Goal: Task Accomplishment & Management: Complete application form

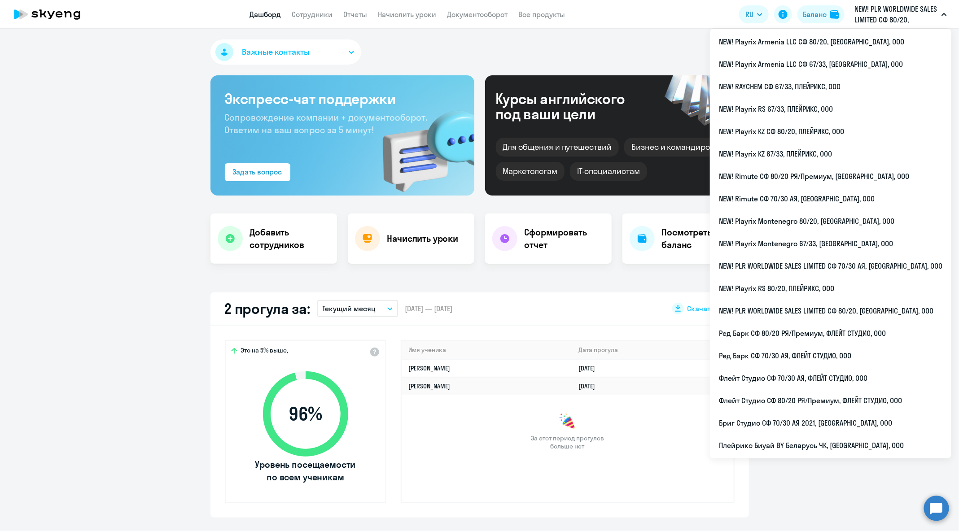
select select "30"
click at [872, 284] on li "NEW! Playrix RS 80/20, ПЛЕЙРИКС, ООО" at bounding box center [830, 288] width 241 height 22
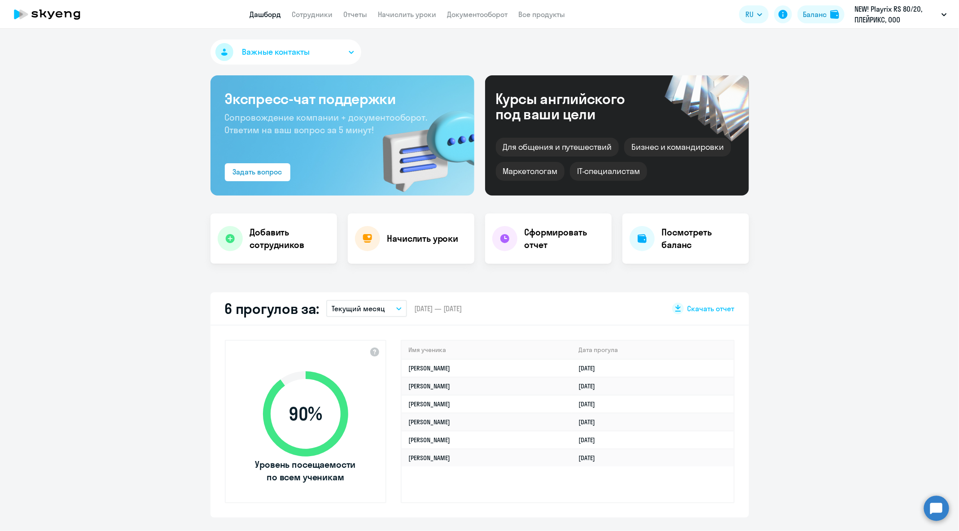
click at [327, 22] on app-header "Дашборд Сотрудники Отчеты Начислить уроки Документооборот Все продукты Дашборд …" at bounding box center [479, 14] width 959 height 29
click at [326, 19] on app-menu-item-link "Сотрудники" at bounding box center [312, 14] width 41 height 11
click at [323, 15] on link "Сотрудники" at bounding box center [312, 14] width 41 height 9
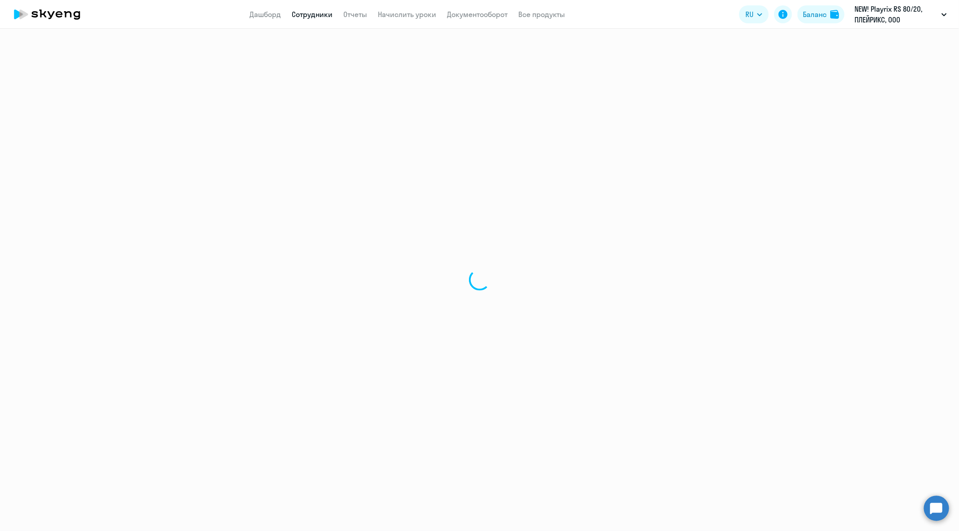
select select "30"
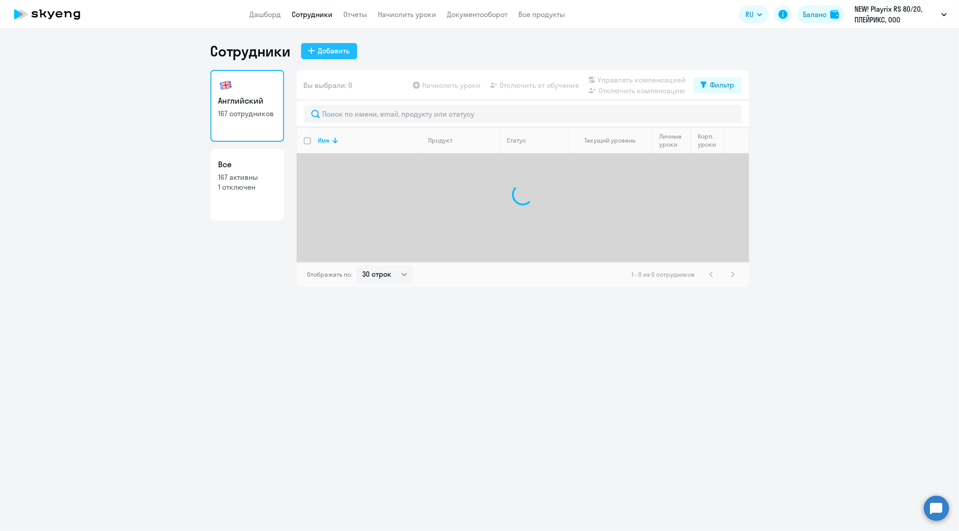
click at [344, 48] on div "Добавить" at bounding box center [334, 50] width 32 height 11
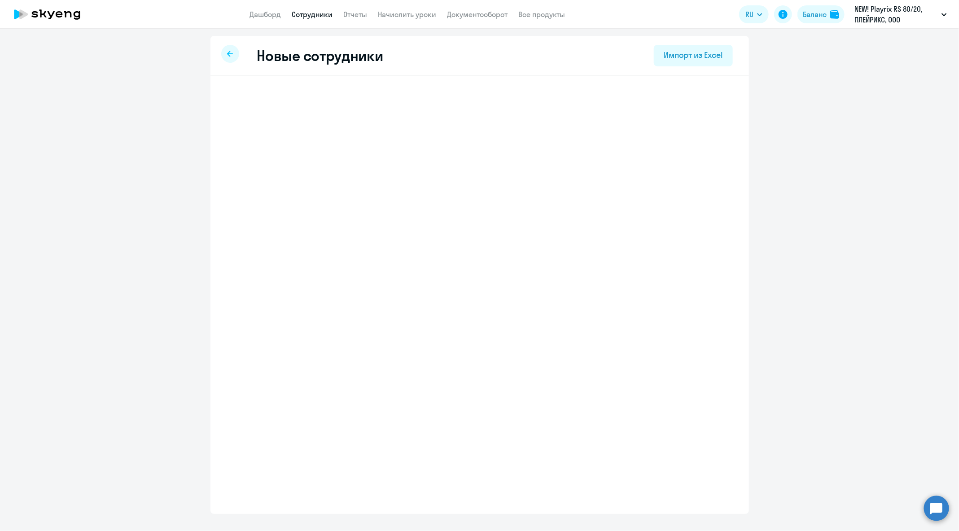
select select "english_adult_not_native_speaker"
select select "5"
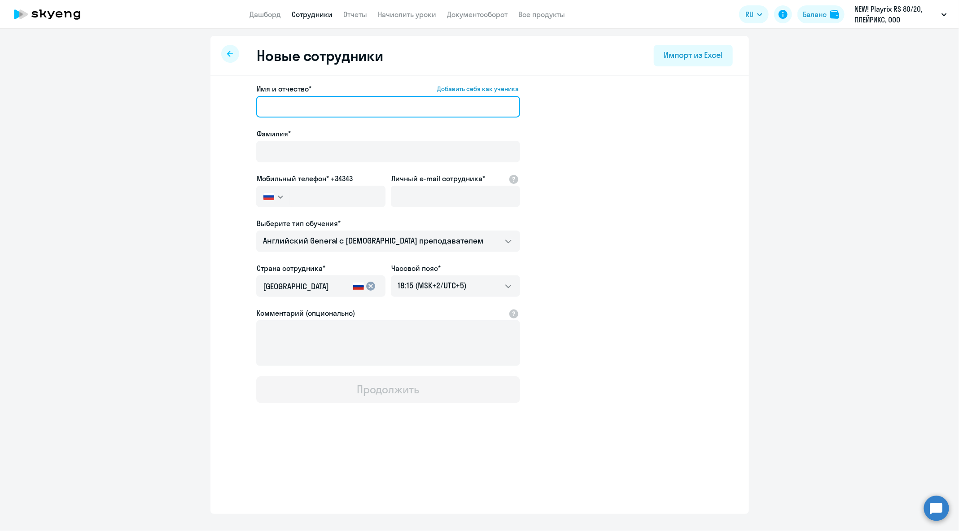
click at [325, 112] on input "Имя и отчество* Добавить себя как ученика" at bounding box center [388, 107] width 264 height 22
paste input "[PERSON_NAME]"
drag, startPoint x: 299, startPoint y: 109, endPoint x: 237, endPoint y: 109, distance: 61.5
click at [237, 109] on app-new-student-form "Имя и отчество* Добавить себя как ученика [PERSON_NAME]* Мобильный телефон* +34…" at bounding box center [480, 243] width 510 height 320
type input "[PERSON_NAME]"
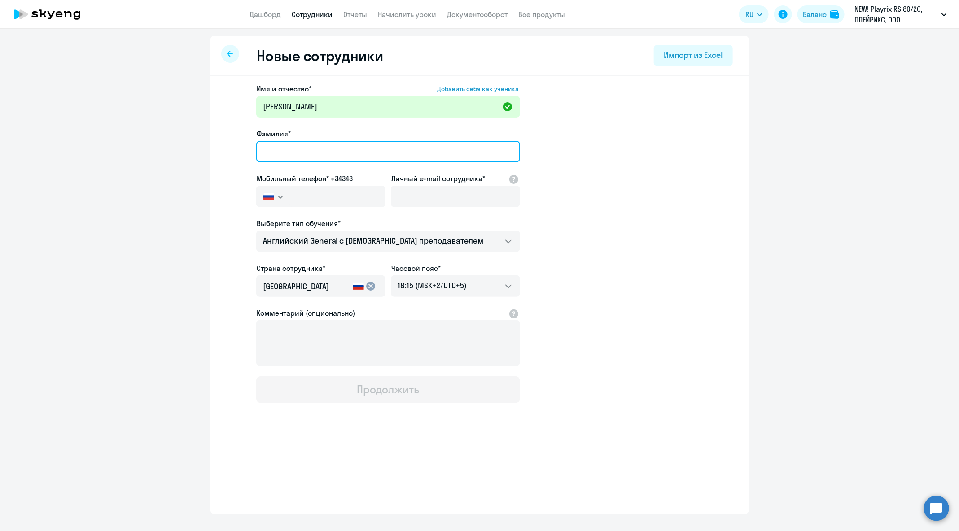
click at [310, 142] on input "Фамилия*" at bounding box center [388, 152] width 264 height 22
paste input "[PERSON_NAME]"
type input "[PERSON_NAME]"
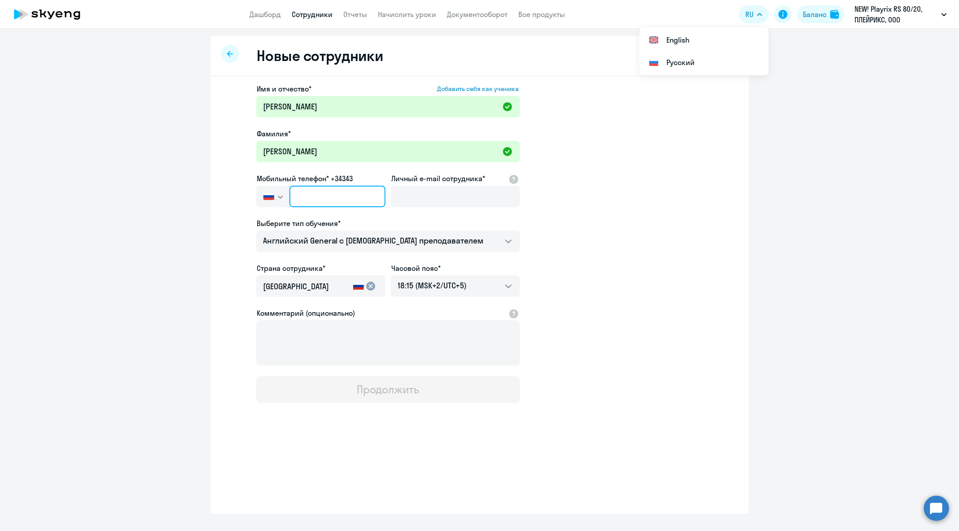
click at [329, 189] on input "text" at bounding box center [337, 197] width 96 height 22
paste input "[PHONE_NUMBER]"
type input "[PHONE_NUMBER]"
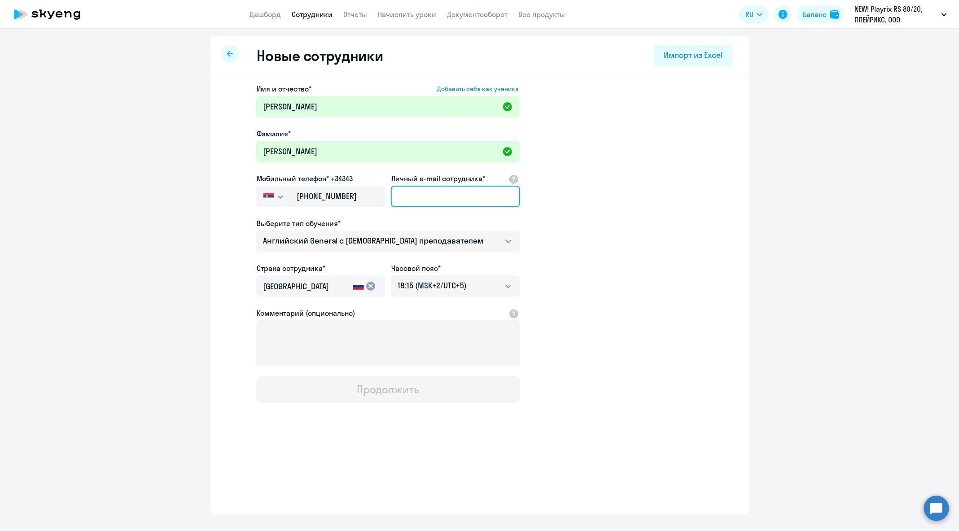
click at [456, 190] on input "Личный e-mail сотрудника*" at bounding box center [455, 197] width 129 height 22
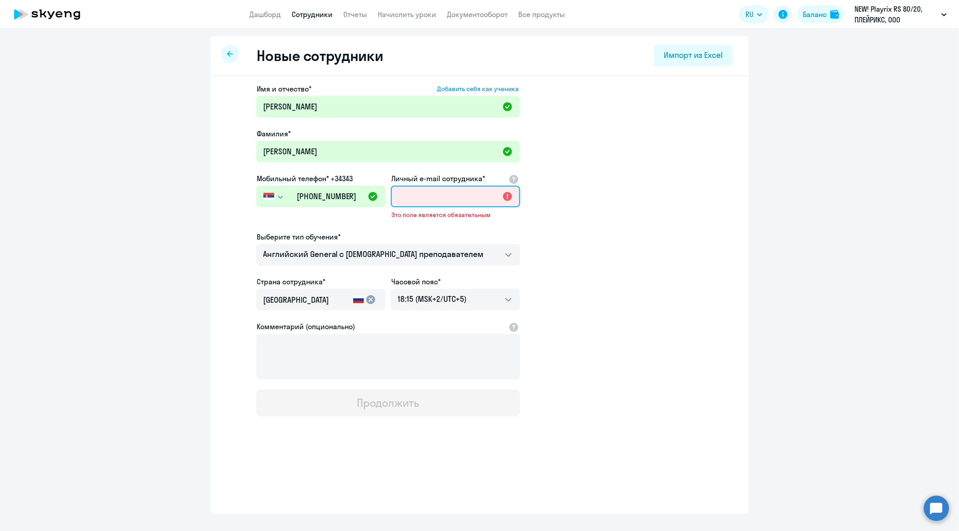
paste input "[PERSON_NAME][EMAIL_ADDRESS][DOMAIN_NAME]"
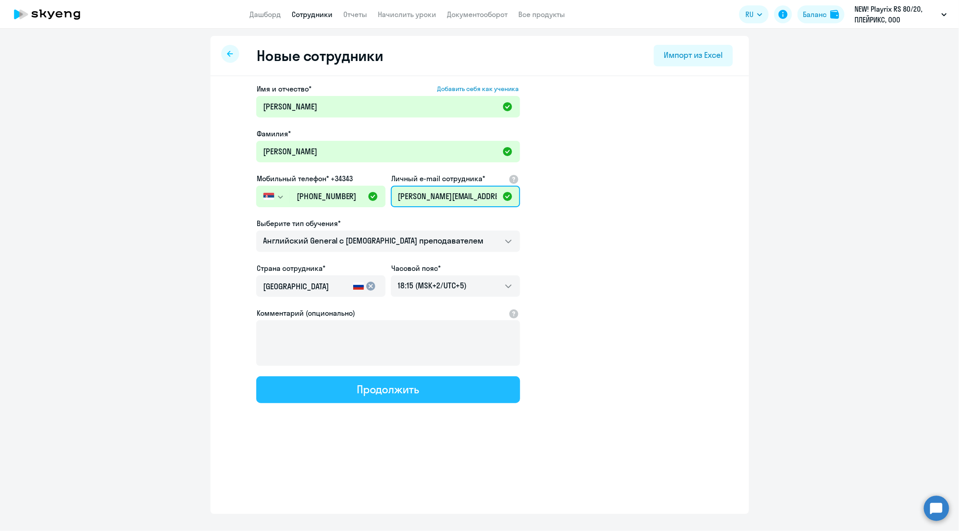
type input "[PERSON_NAME][EMAIL_ADDRESS][DOMAIN_NAME]"
click at [427, 387] on button "Продолжить" at bounding box center [388, 389] width 264 height 27
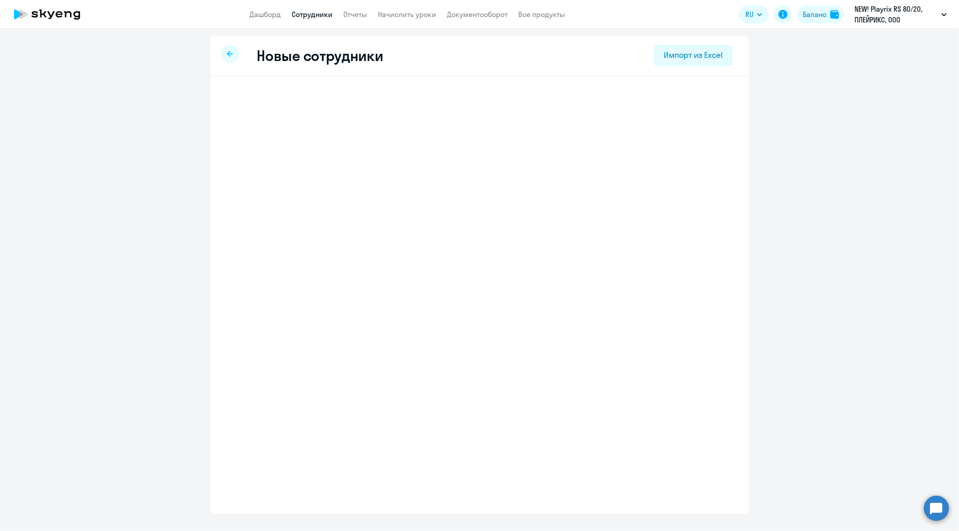
select select "english_adult_not_native_speaker"
select select "5"
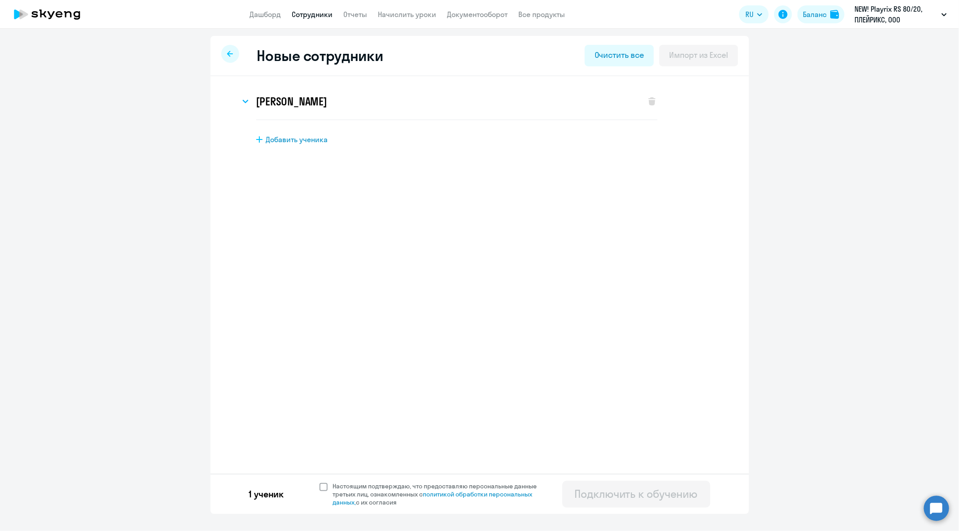
click at [350, 488] on span "Настоящим подтверждаю, что предоставляю персональные данные третьих лиц, ознако…" at bounding box center [440, 494] width 215 height 24
click at [319, 482] on input "Настоящим подтверждаю, что предоставляю персональные данные третьих лиц, ознако…" at bounding box center [319, 482] width 0 height 0
checkbox input "true"
click at [626, 495] on div "Подключить к обучению" at bounding box center [636, 494] width 123 height 14
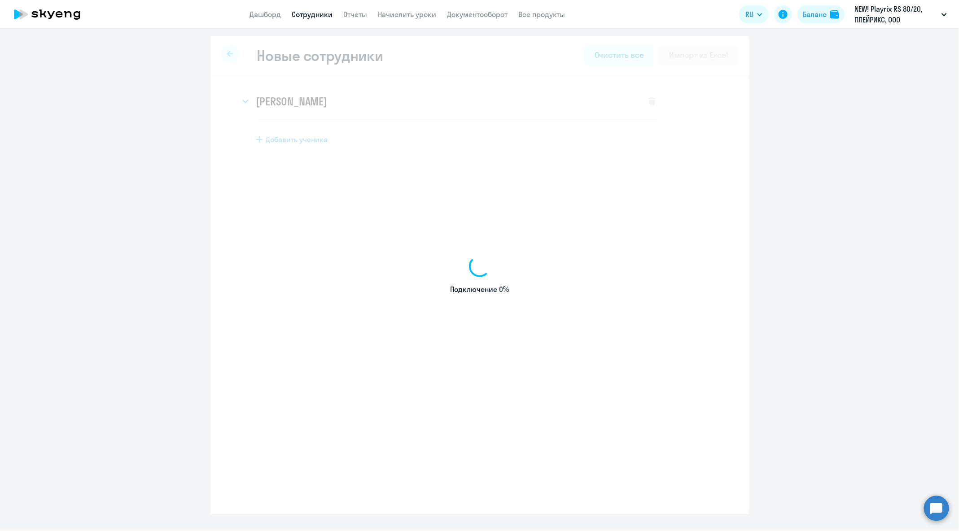
select select "english_adult_not_native_speaker"
select select "5"
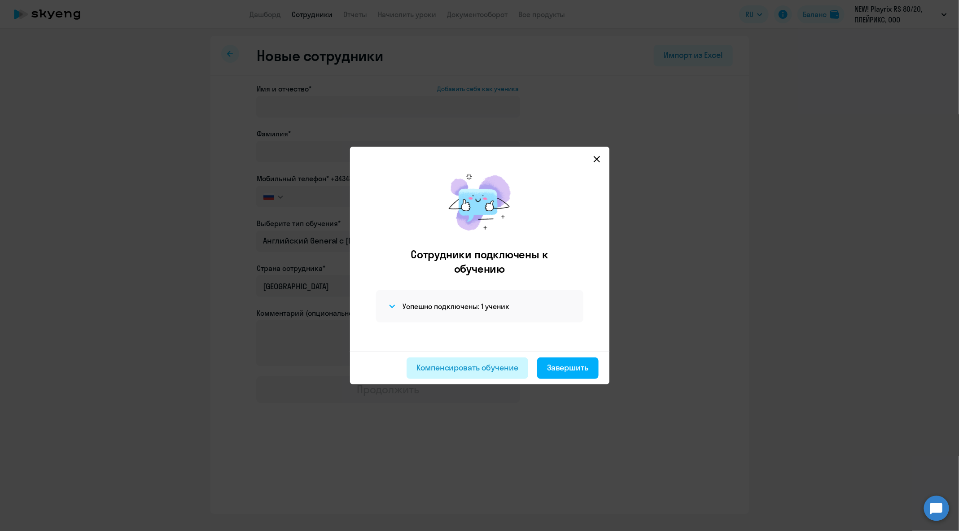
click at [499, 363] on div "Компенсировать обучение" at bounding box center [467, 368] width 102 height 12
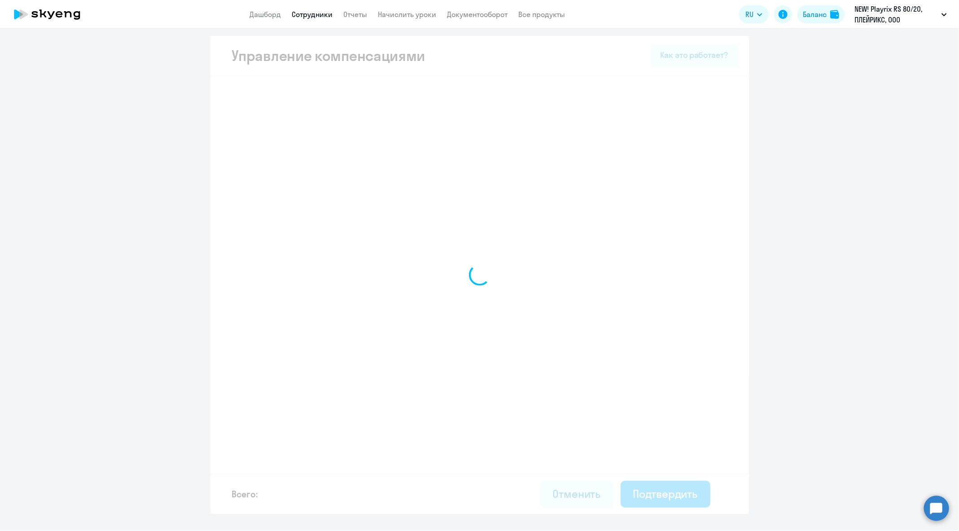
select select "MONTHLY"
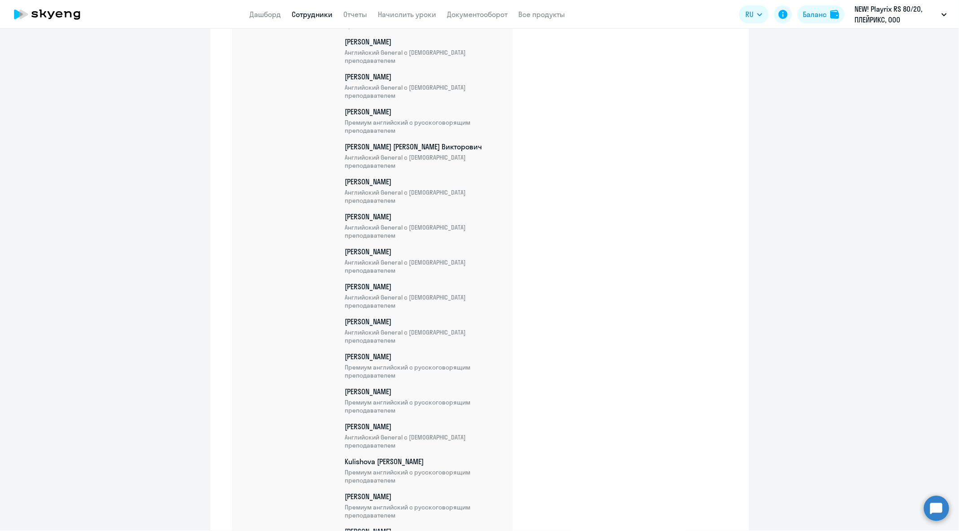
scroll to position [5753, 0]
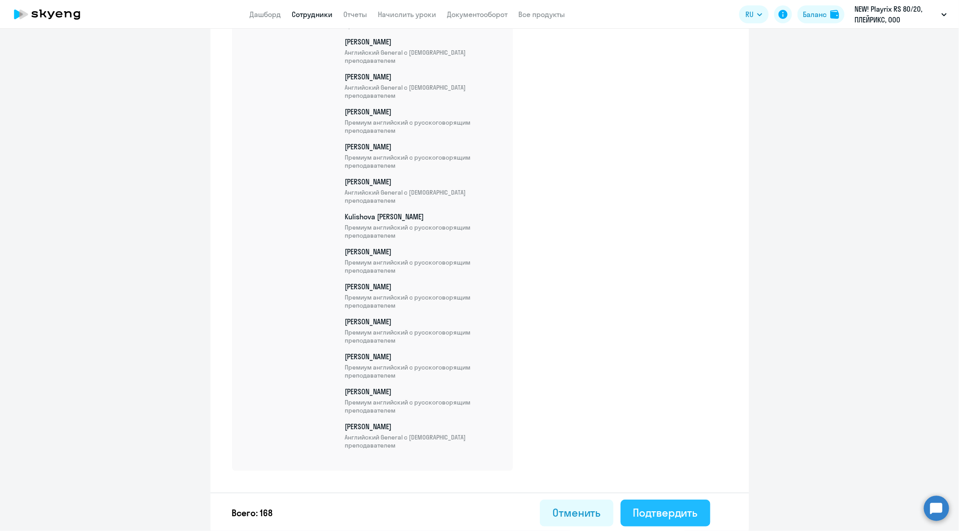
click at [683, 506] on div "Подтвердить" at bounding box center [665, 513] width 65 height 14
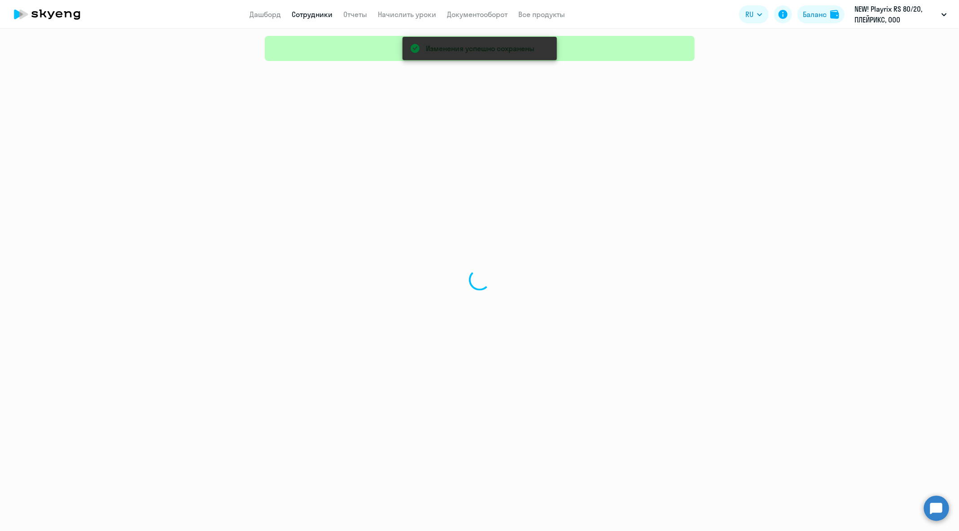
select select "30"
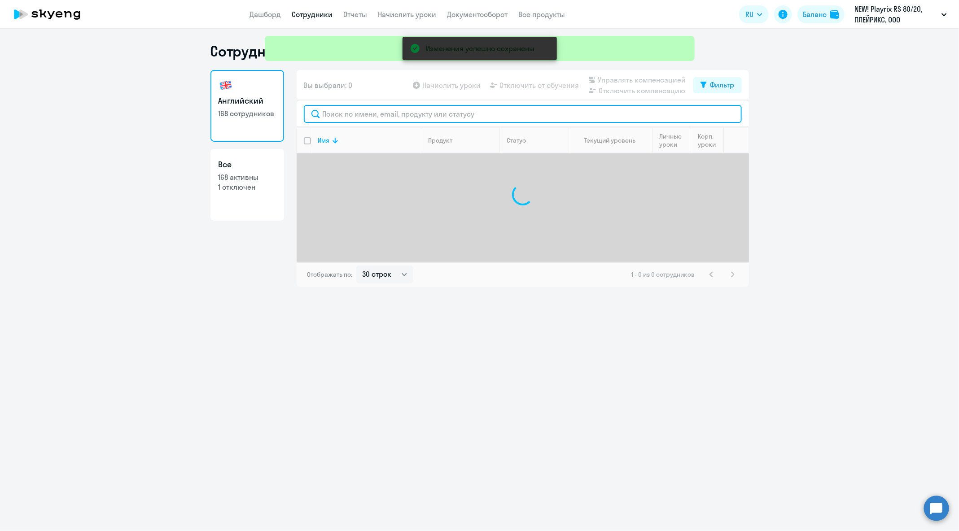
click at [397, 120] on input "text" at bounding box center [523, 114] width 438 height 18
paste input "[PERSON_NAME][EMAIL_ADDRESS][DOMAIN_NAME]"
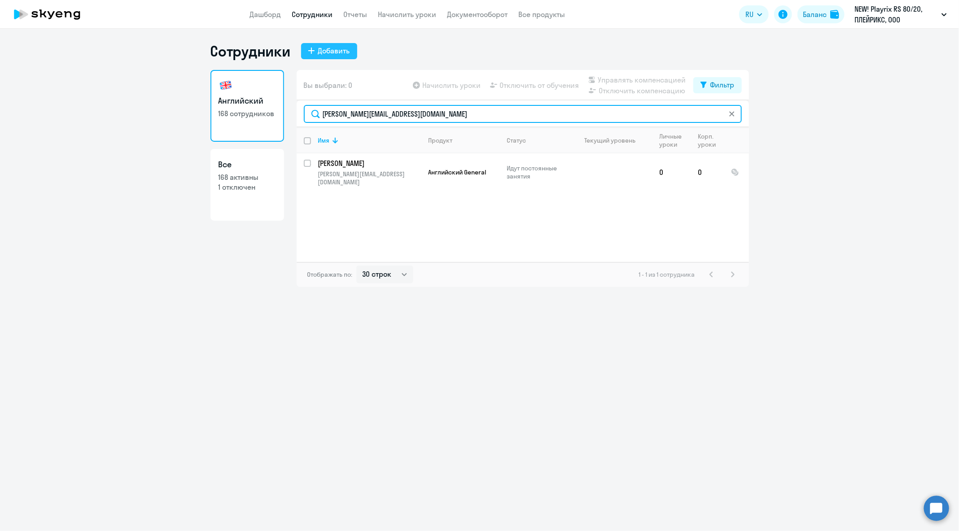
type input "[PERSON_NAME][EMAIL_ADDRESS][DOMAIN_NAME]"
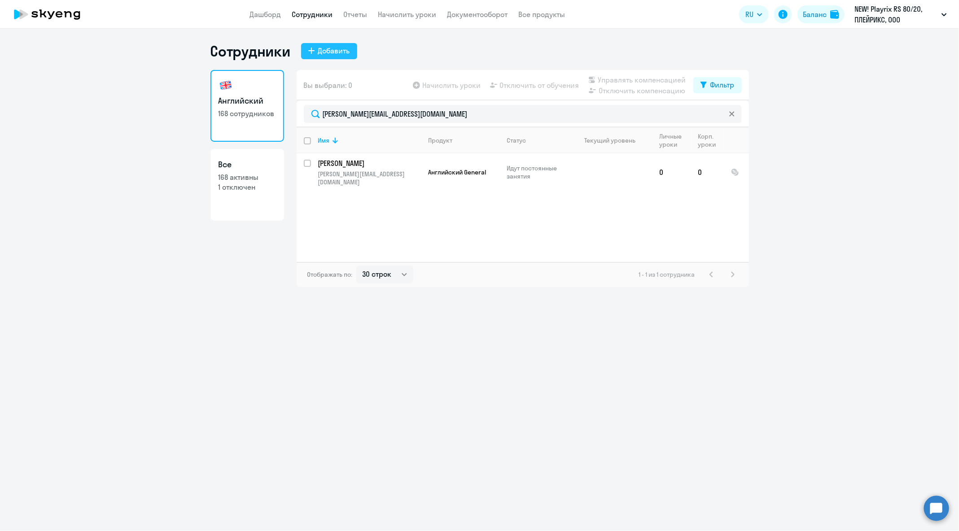
click at [316, 54] on button "Добавить" at bounding box center [329, 51] width 56 height 16
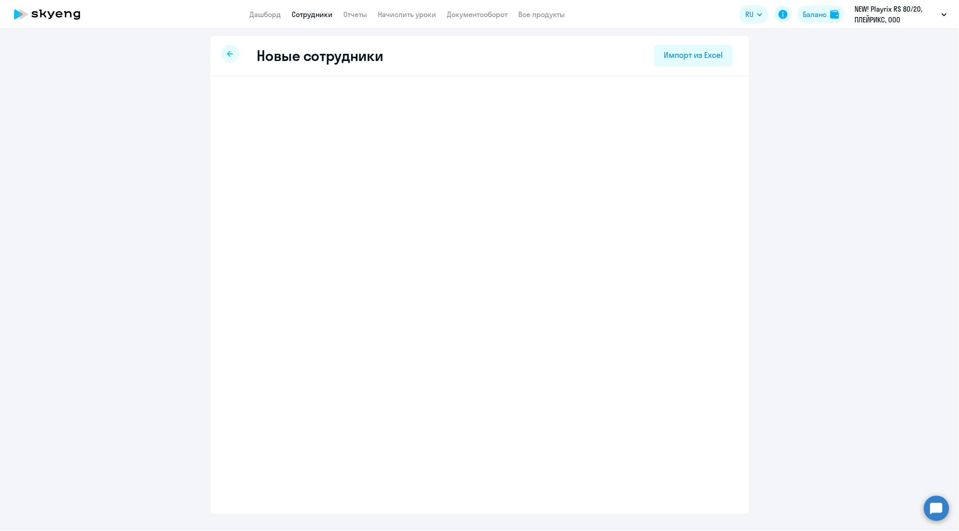
select select "english_adult_not_native_speaker"
select select "5"
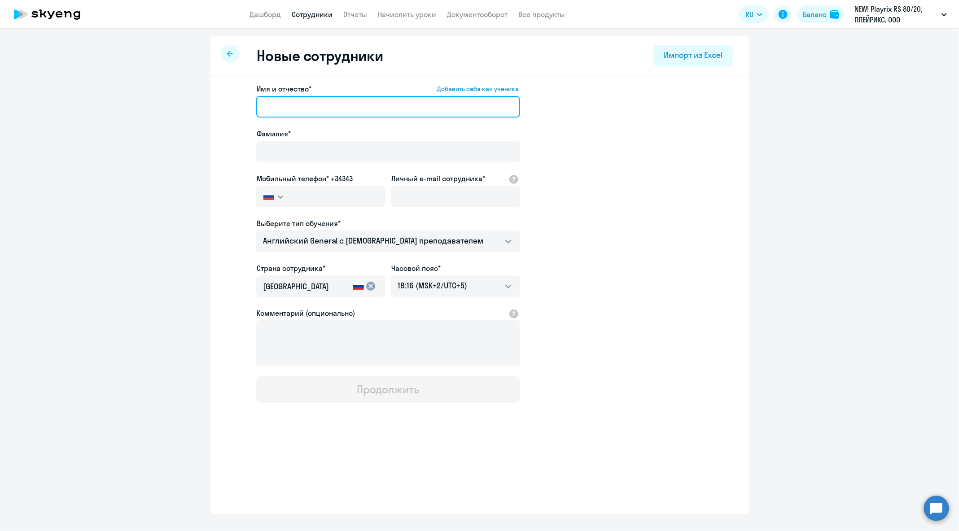
click at [394, 107] on input "Имя и отчество* Добавить себя как ученика" at bounding box center [388, 107] width 264 height 22
paste input "[PERSON_NAME]"
drag, startPoint x: 296, startPoint y: 107, endPoint x: 214, endPoint y: 107, distance: 82.1
click at [214, 107] on div "Имя и отчество* Добавить себя как ученика [PERSON_NAME]* Мобильный телефон* +34…" at bounding box center [479, 273] width 538 height 394
type input "[PERSON_NAME]"
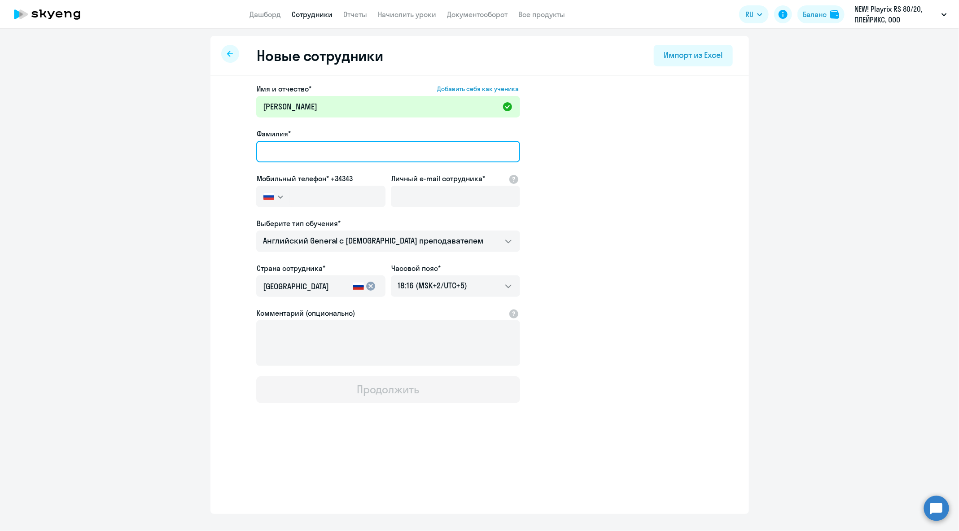
click at [323, 145] on input "Фамилия*" at bounding box center [388, 152] width 264 height 22
paste input "[PERSON_NAME]"
type input "[PERSON_NAME]"
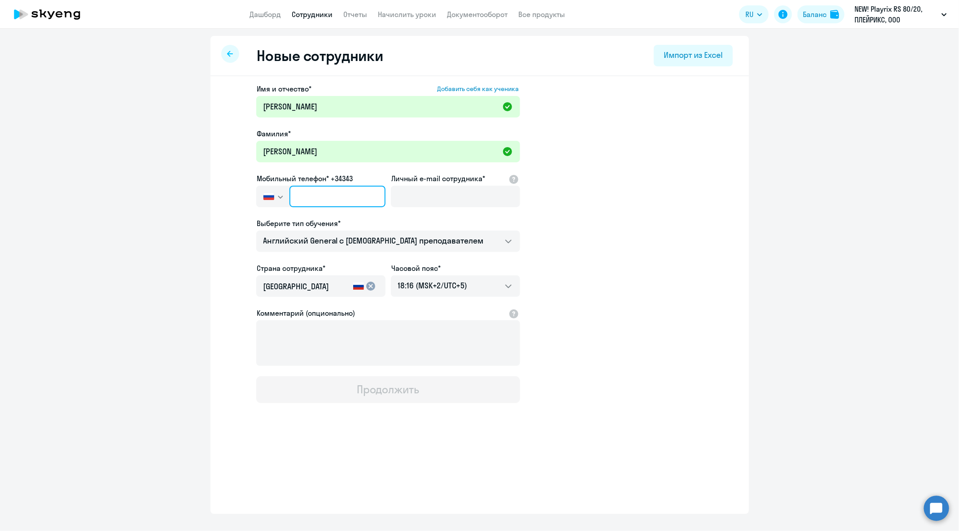
click at [351, 196] on input "text" at bounding box center [337, 197] width 96 height 22
paste input "[PHONE_NUMBER]"
type input "[PHONE_NUMBER]"
click at [456, 196] on input "Личный e-mail сотрудника*" at bounding box center [455, 197] width 129 height 22
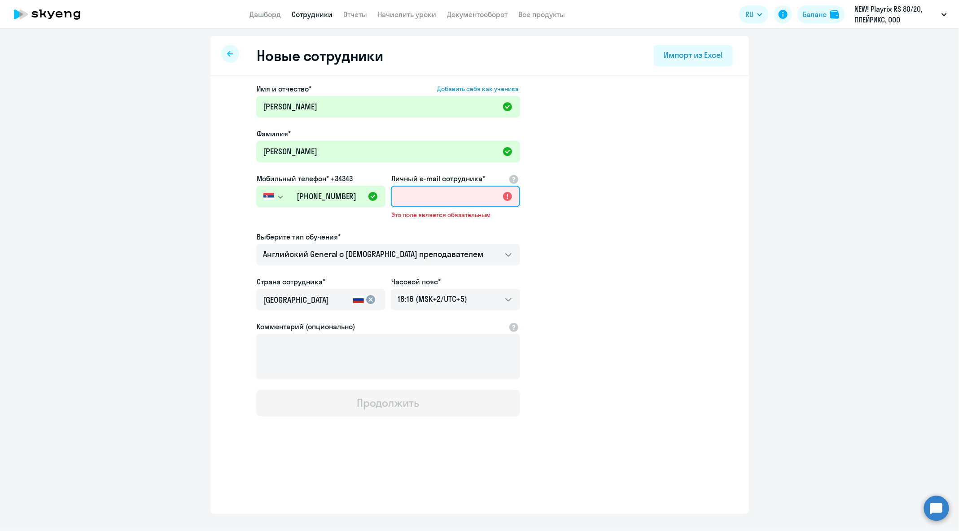
paste input "[PERSON_NAME][EMAIL_ADDRESS][DOMAIN_NAME]"
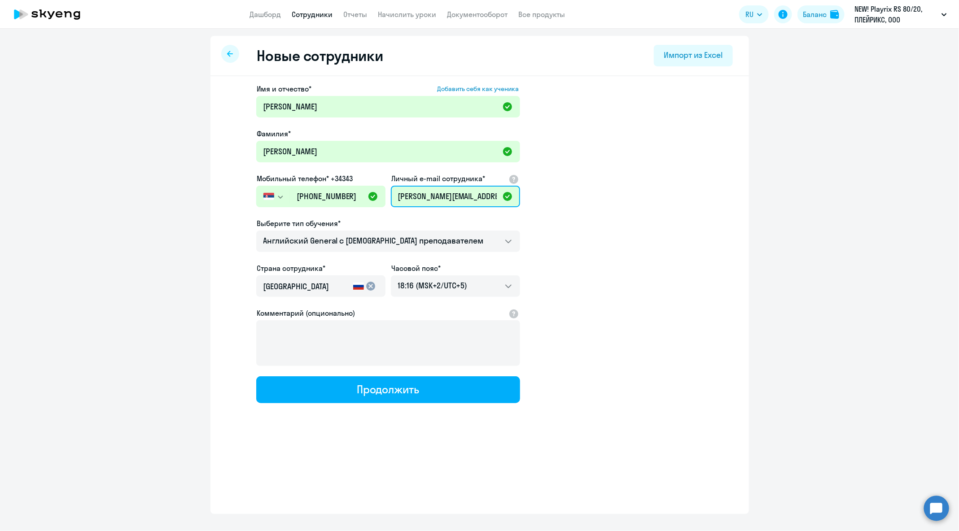
scroll to position [0, 4]
type input "[PERSON_NAME][EMAIL_ADDRESS][DOMAIN_NAME]"
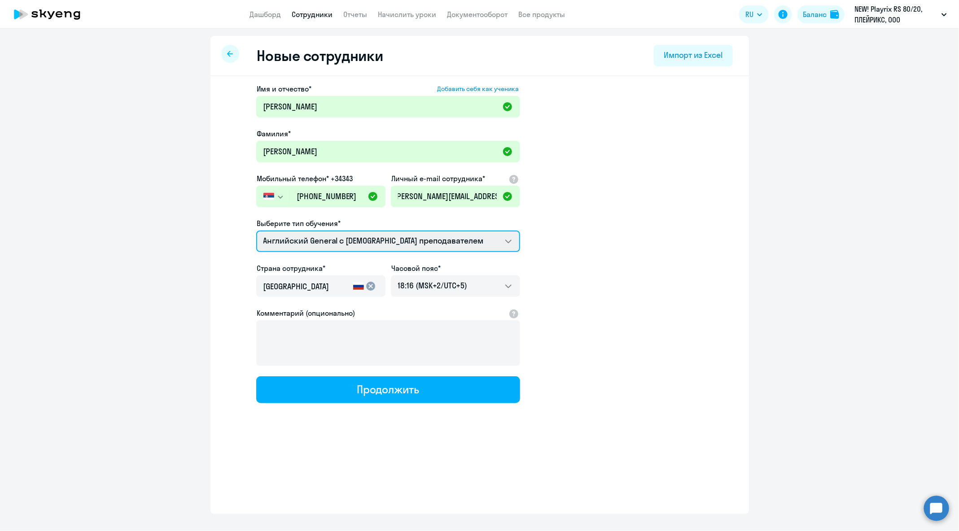
click at [437, 238] on select "Английский General с [DEMOGRAPHIC_DATA] преподавателем COMMON.SERVICE_TITLE.LON…" at bounding box center [388, 242] width 264 height 22
select select "english_adult_not_native_speaker_premium"
click at [256, 231] on select "Английский General с [DEMOGRAPHIC_DATA] преподавателем COMMON.SERVICE_TITLE.LON…" at bounding box center [388, 242] width 264 height 22
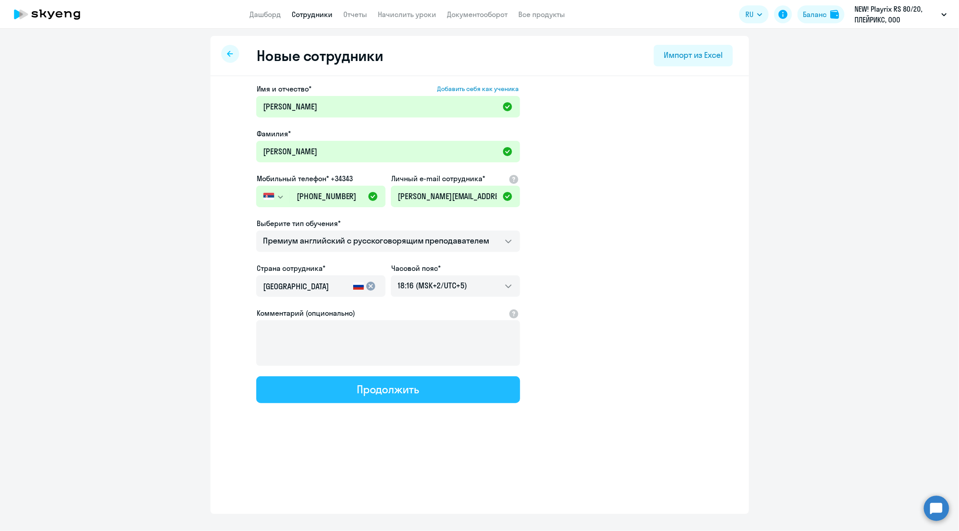
click at [480, 393] on button "Продолжить" at bounding box center [388, 389] width 264 height 27
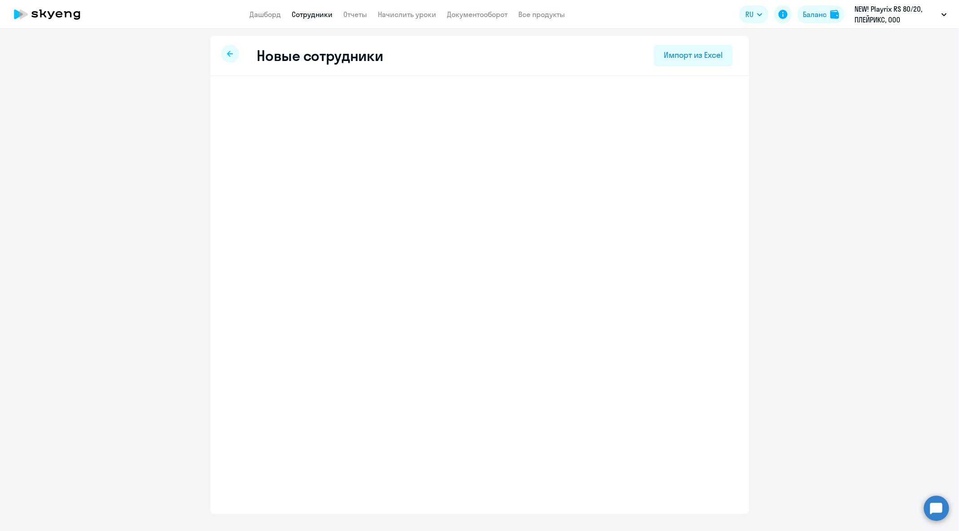
select select "english_adult_not_native_speaker_premium"
select select "5"
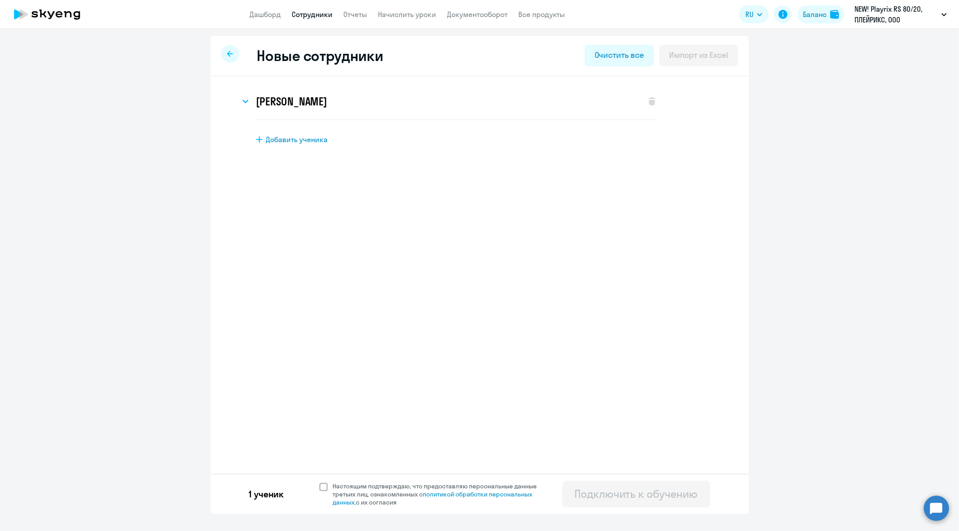
click at [391, 493] on span "Настоящим подтверждаю, что предоставляю персональные данные третьих лиц, ознако…" at bounding box center [440, 494] width 215 height 24
click at [319, 482] on input "Настоящим подтверждаю, что предоставляю персональные данные третьих лиц, ознако…" at bounding box center [319, 482] width 0 height 0
checkbox input "true"
click at [637, 492] on div "Подключить к обучению" at bounding box center [636, 494] width 123 height 14
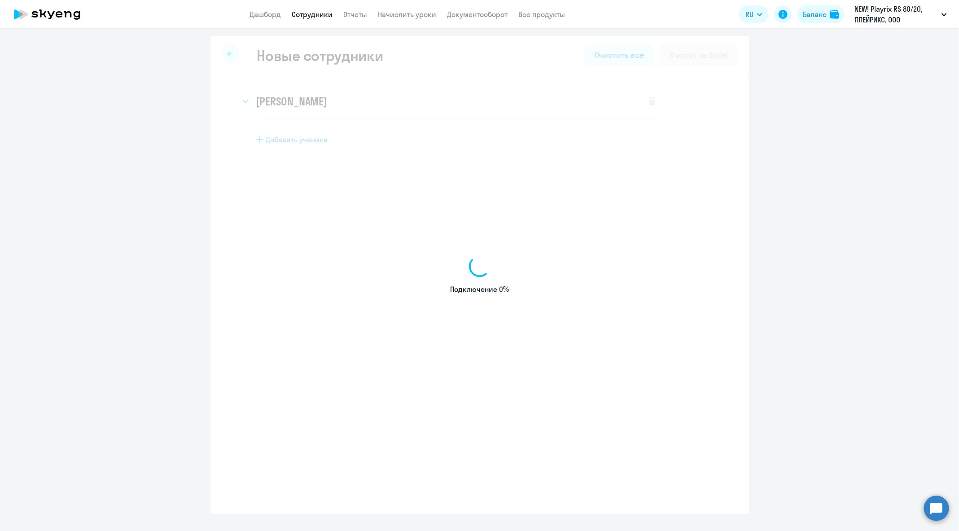
select select "english_adult_not_native_speaker"
select select "5"
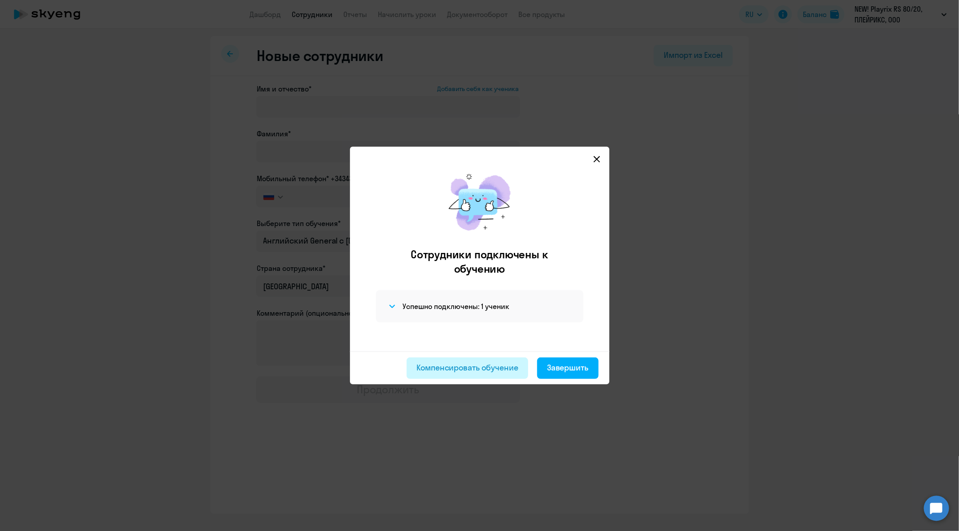
click at [489, 371] on div "Компенсировать обучение" at bounding box center [467, 368] width 102 height 12
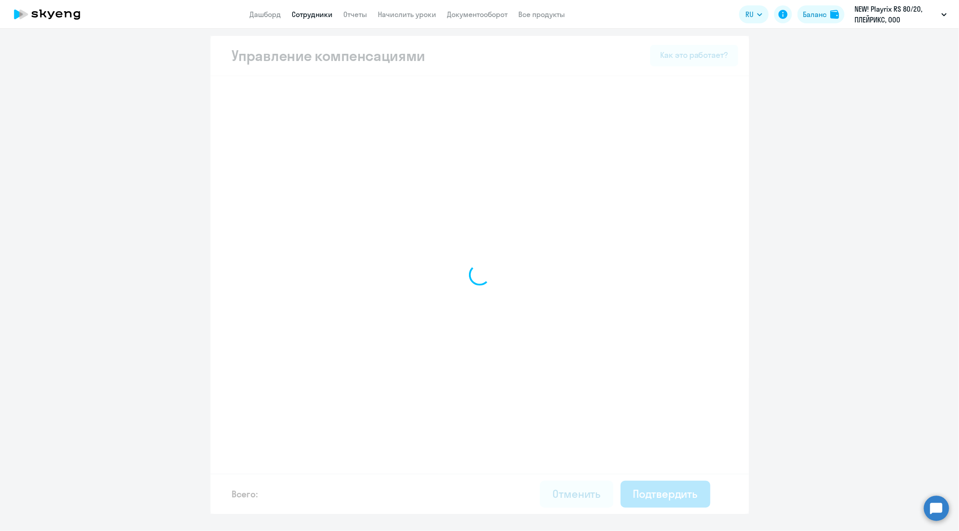
select select "MONTHLY"
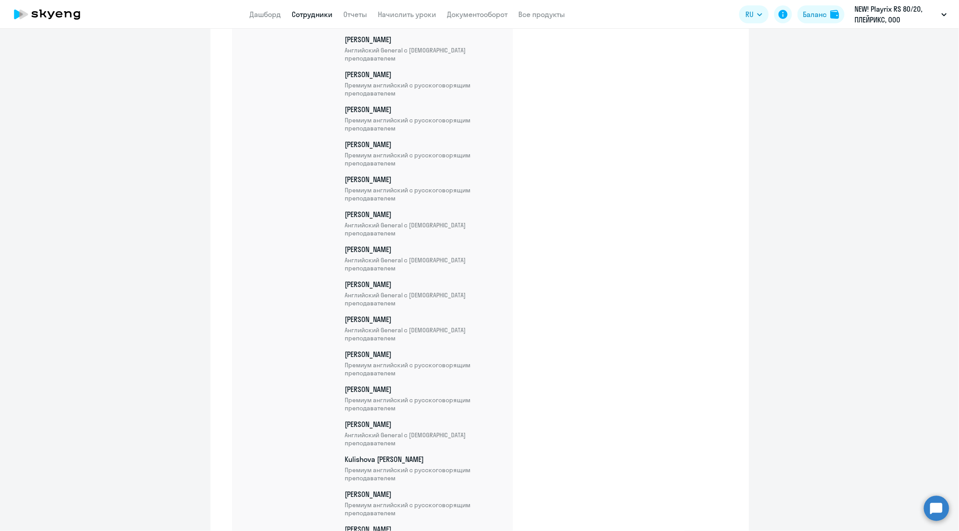
scroll to position [5788, 0]
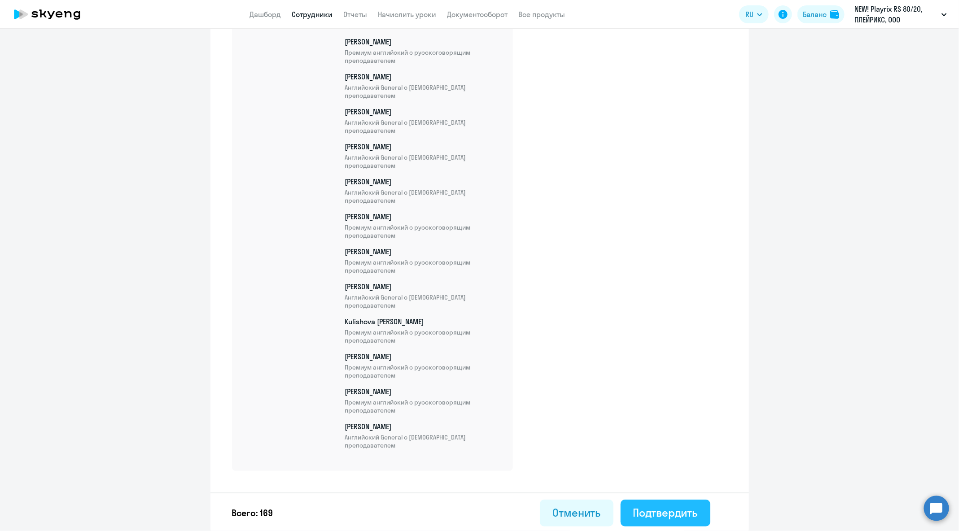
click at [681, 517] on div "Подтвердить" at bounding box center [665, 513] width 65 height 14
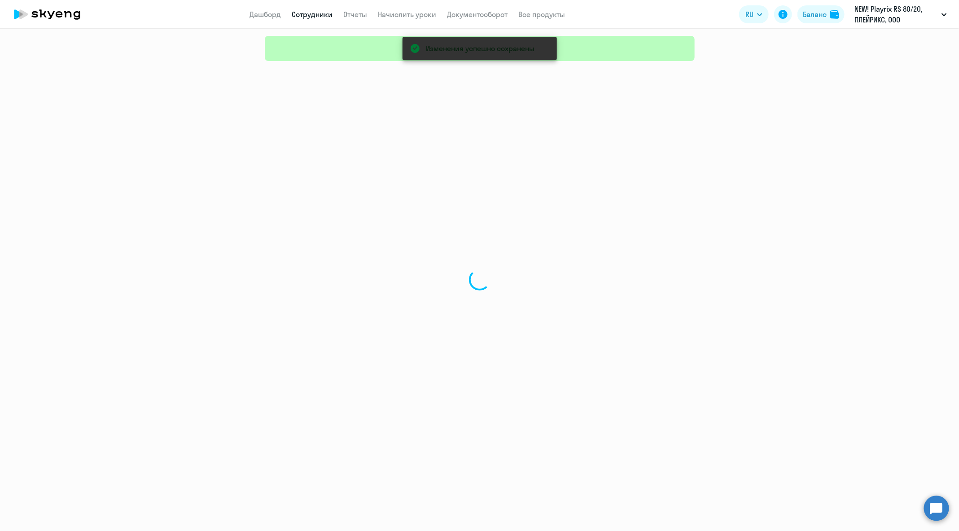
select select "30"
